Goal: Transaction & Acquisition: Purchase product/service

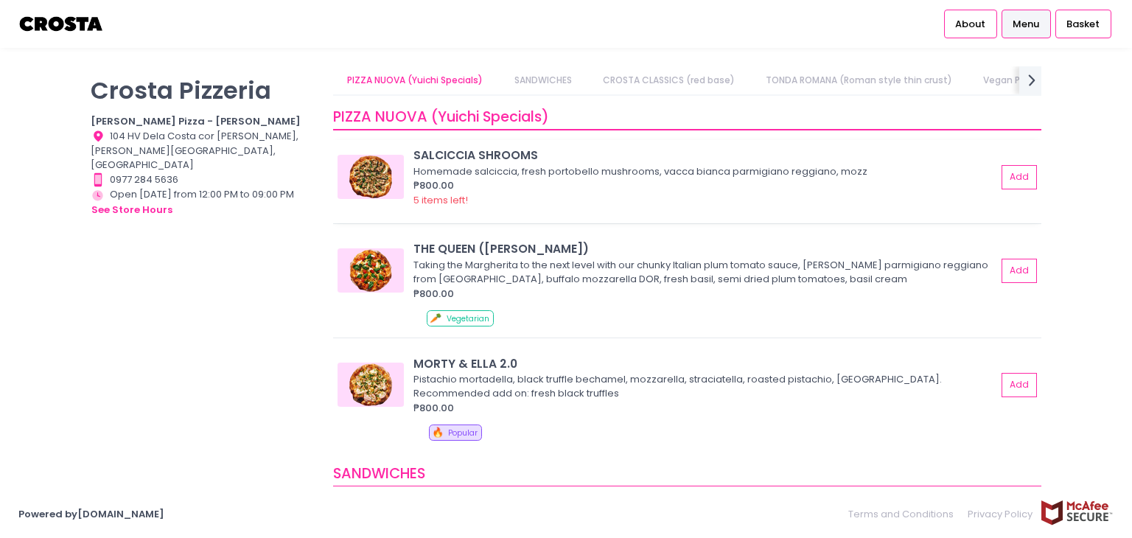
click at [475, 159] on div "SALCICCIA SHROOMS" at bounding box center [704, 155] width 583 height 17
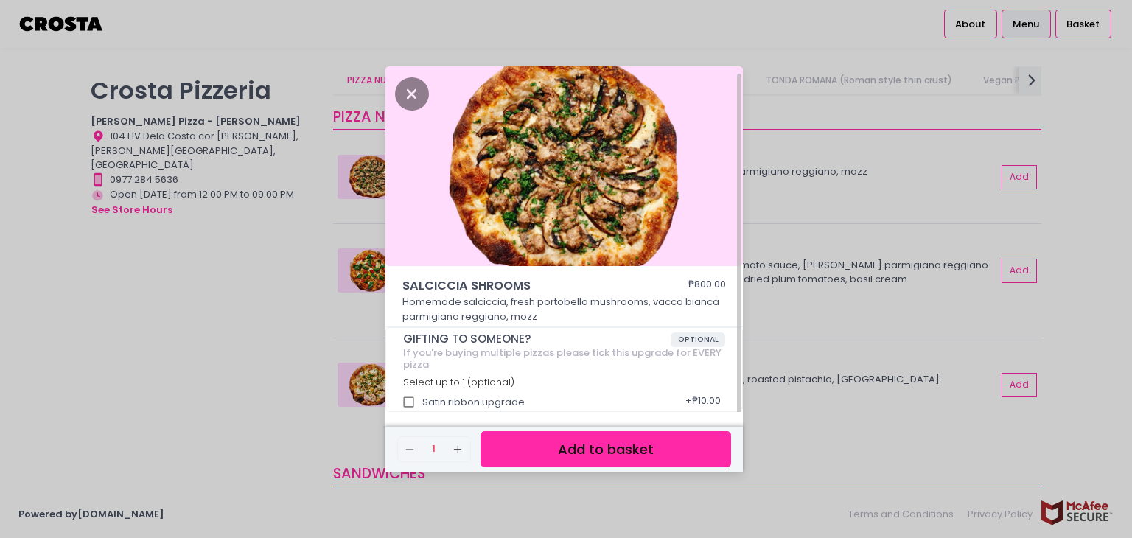
scroll to position [4, 0]
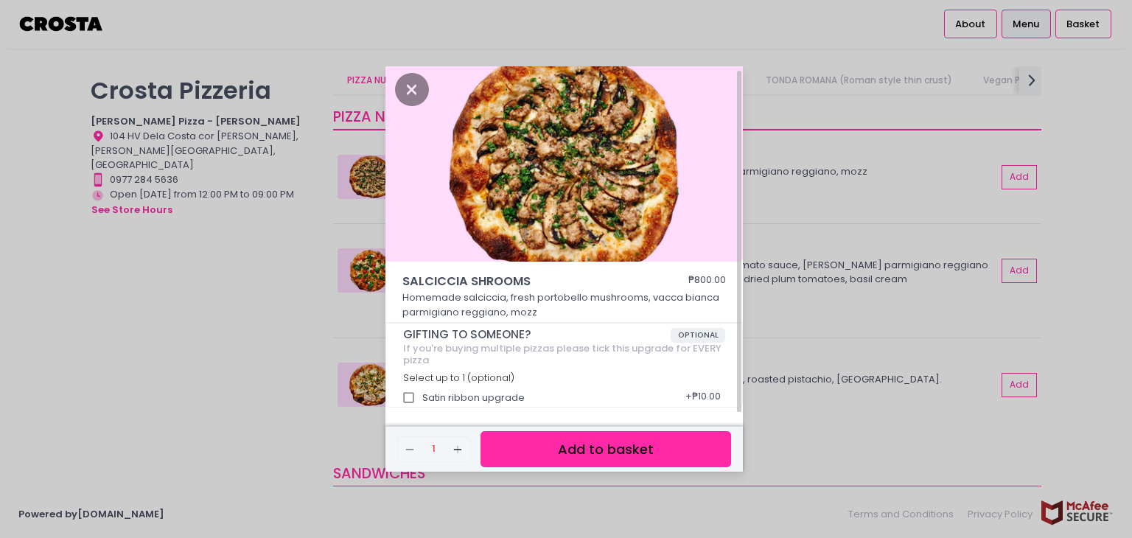
click at [582, 441] on button "Add to basket" at bounding box center [605, 449] width 251 height 36
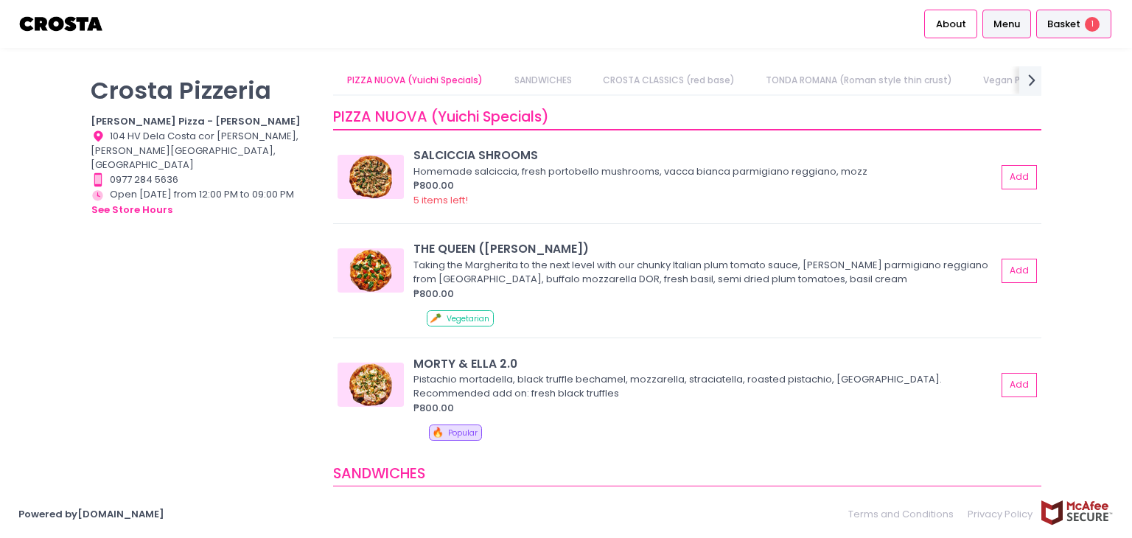
click at [1075, 21] on span "Basket" at bounding box center [1063, 24] width 33 height 15
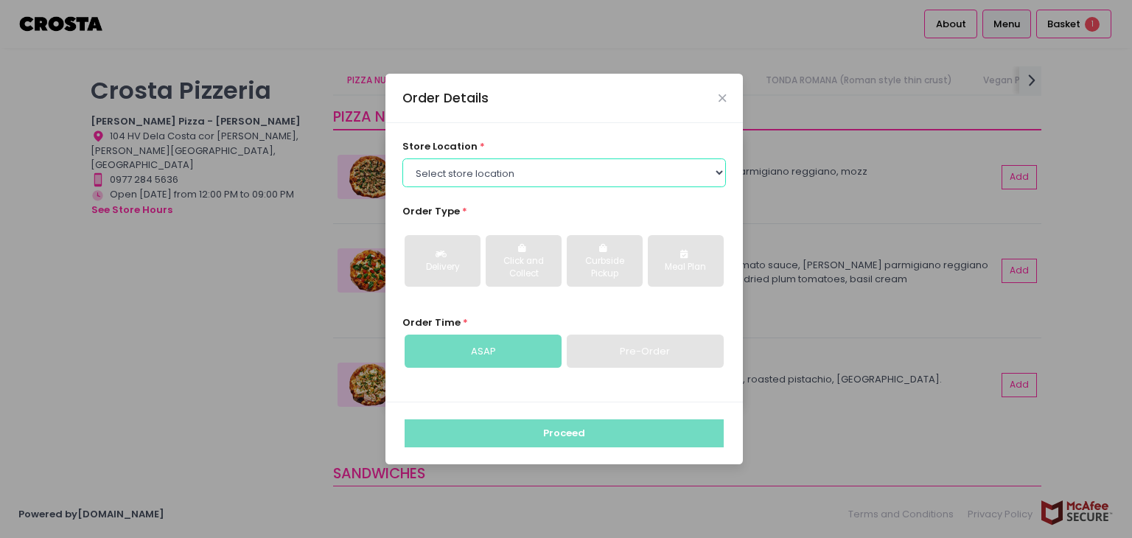
click at [552, 167] on select "Select store location [PERSON_NAME] Pizza - [PERSON_NAME] Pizza - [GEOGRAPHIC_D…" at bounding box center [564, 172] width 324 height 28
click at [402, 158] on select "Select store location [PERSON_NAME] Pizza - [PERSON_NAME] Pizza - [GEOGRAPHIC_D…" at bounding box center [564, 172] width 324 height 28
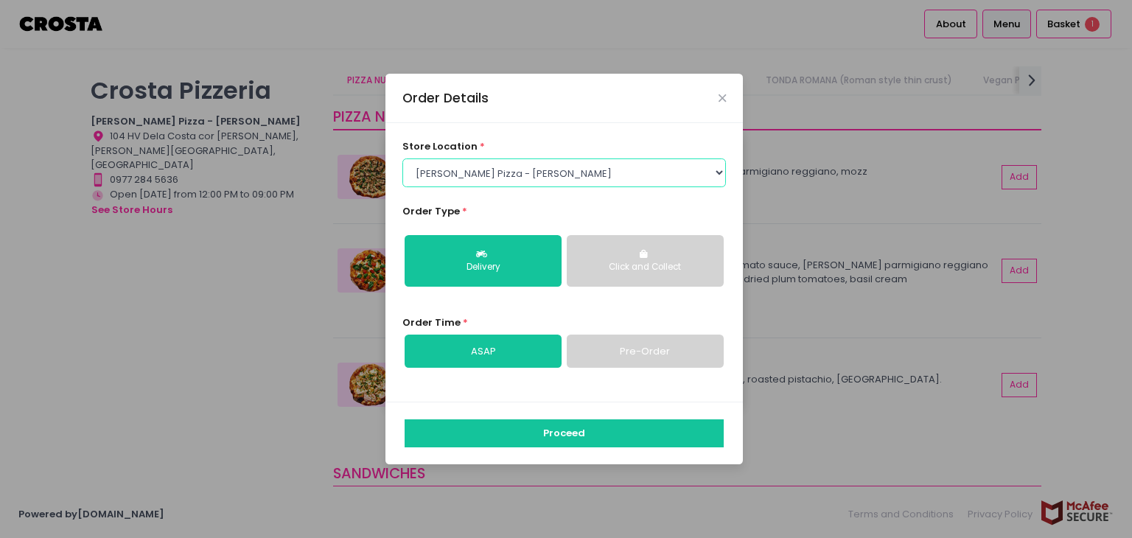
click at [559, 173] on select "Select store location [PERSON_NAME] Pizza - [PERSON_NAME] Pizza - [GEOGRAPHIC_D…" at bounding box center [564, 172] width 324 height 28
click at [402, 158] on select "Select store location [PERSON_NAME] Pizza - [PERSON_NAME] Pizza - [GEOGRAPHIC_D…" at bounding box center [564, 172] width 324 height 28
click at [577, 167] on select "Select store location [PERSON_NAME] Pizza - [PERSON_NAME] Pizza - [GEOGRAPHIC_D…" at bounding box center [564, 172] width 324 height 28
select select "65090bae48156caed44a5eb4"
click at [402, 158] on select "Select store location [PERSON_NAME] Pizza - [PERSON_NAME] Pizza - [GEOGRAPHIC_D…" at bounding box center [564, 172] width 324 height 28
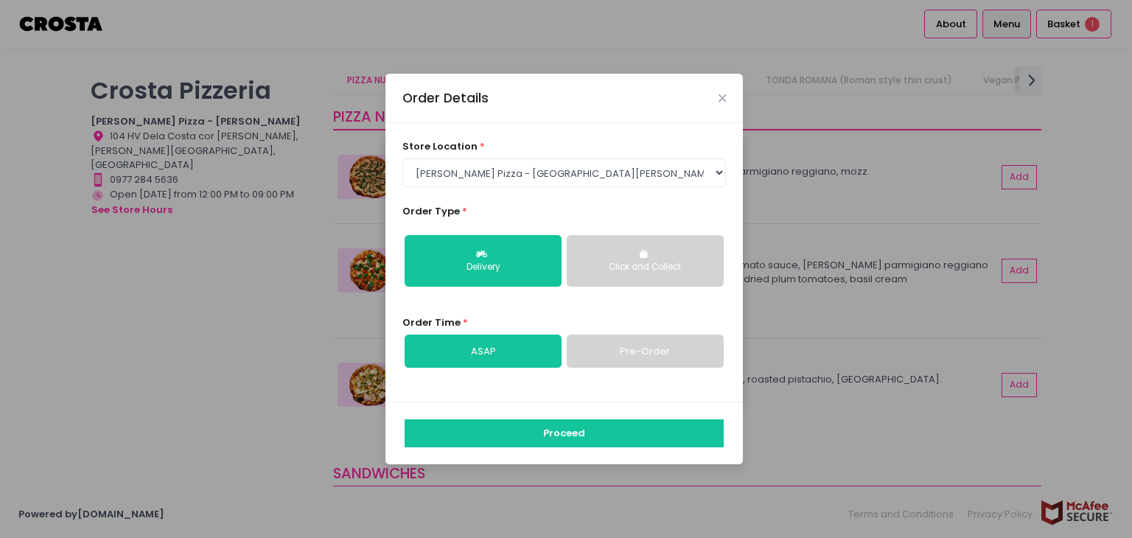
click at [603, 265] on div "Click and Collect" at bounding box center [645, 267] width 136 height 13
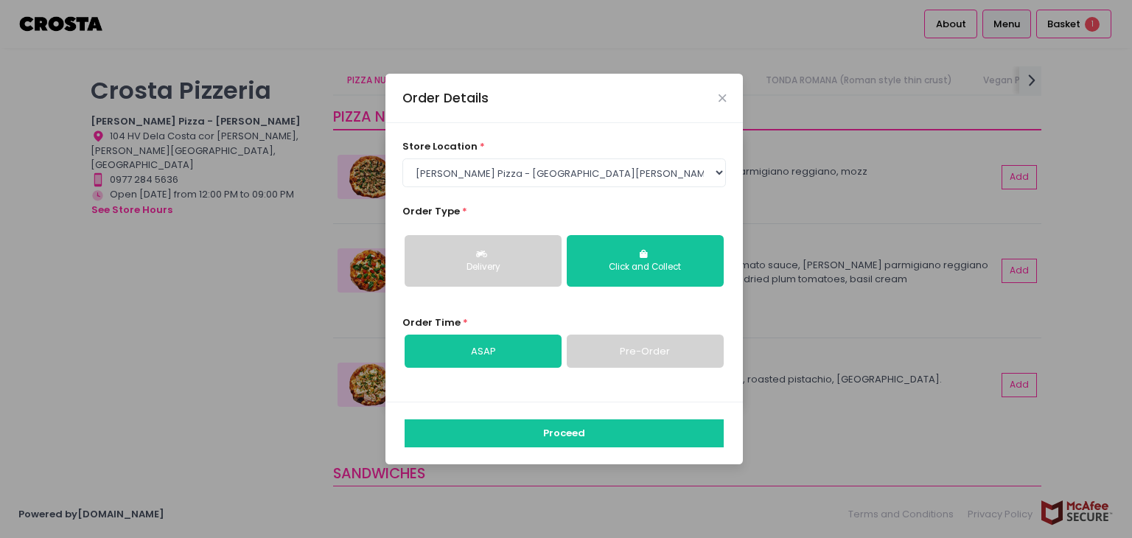
click at [542, 263] on div "Delivery" at bounding box center [483, 267] width 136 height 13
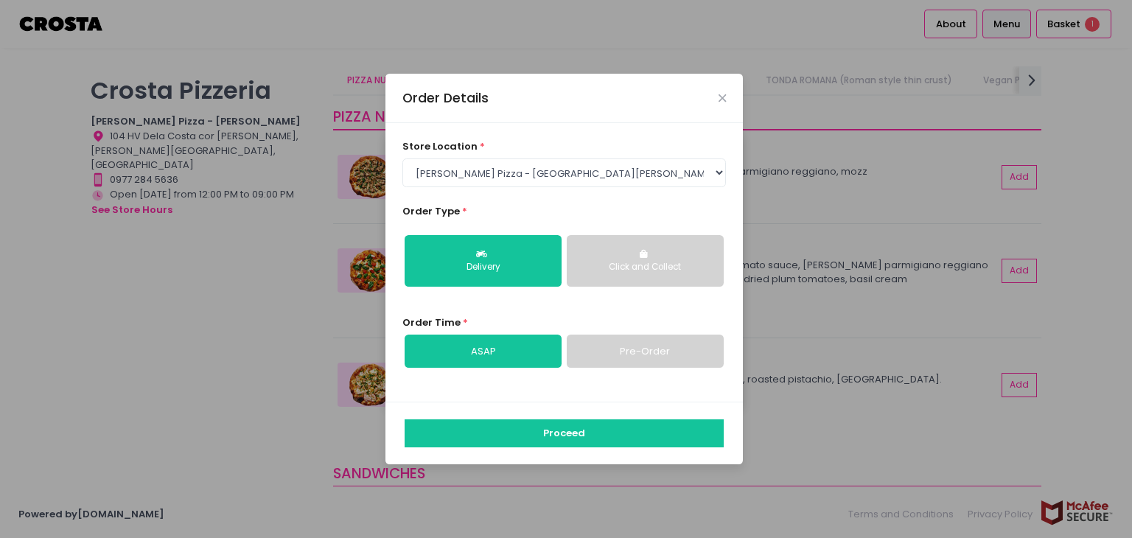
click at [711, 99] on div "Order Details" at bounding box center [563, 98] width 357 height 49
click at [718, 98] on div "Order Details" at bounding box center [563, 98] width 357 height 49
click at [721, 97] on icon "Close" at bounding box center [721, 98] width 7 height 11
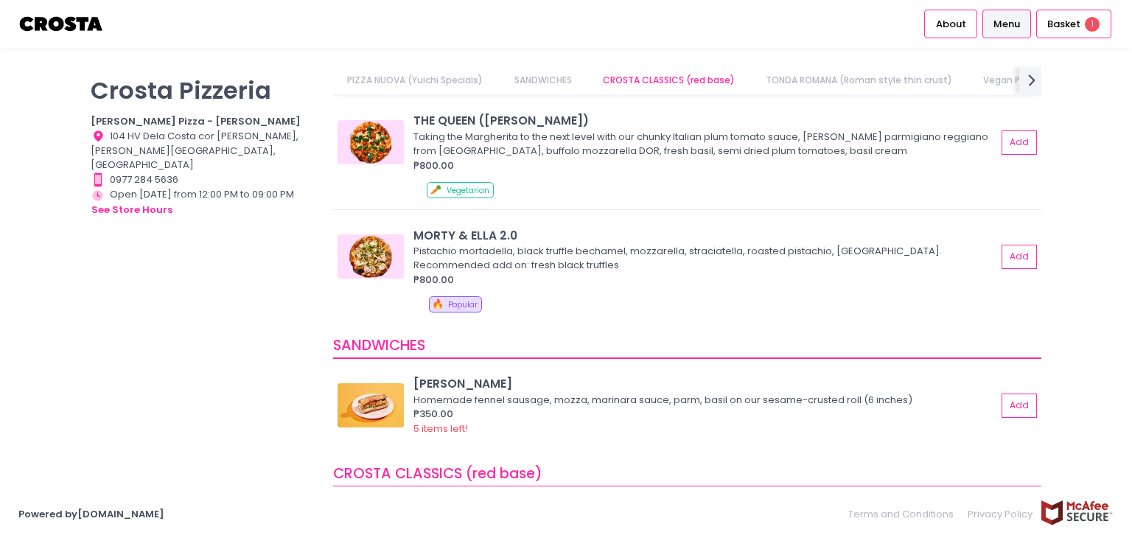
scroll to position [0, 0]
